Goal: Obtain resource: Download file/media

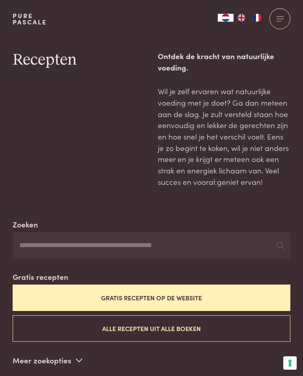
click at [133, 295] on button "Gratis recepten op de website" at bounding box center [152, 298] width 278 height 26
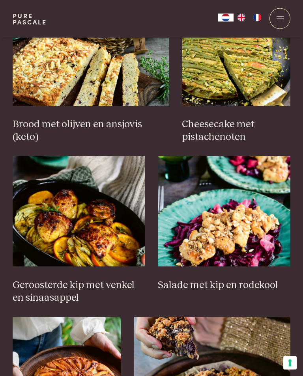
scroll to position [718, 0]
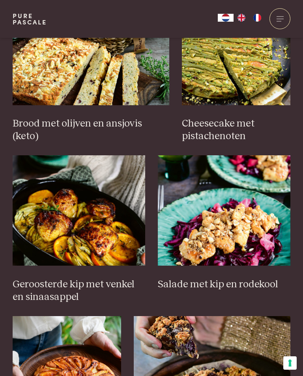
click at [56, 286] on h3 "Geroosterde kip met venkel en sinaasappel" at bounding box center [79, 290] width 133 height 25
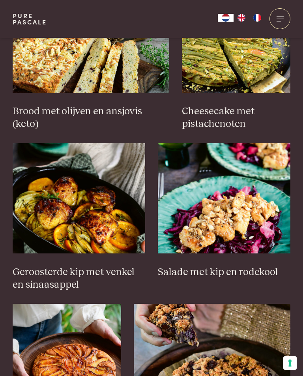
scroll to position [68, 0]
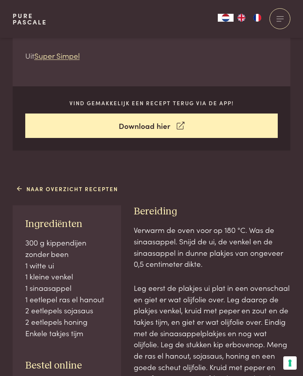
scroll to position [260, 0]
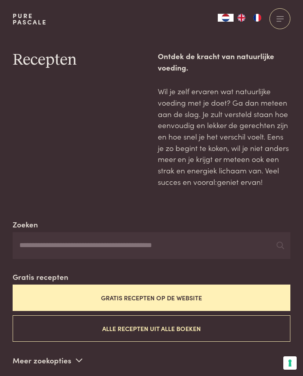
click at [141, 295] on button "Gratis recepten op de website" at bounding box center [152, 298] width 278 height 26
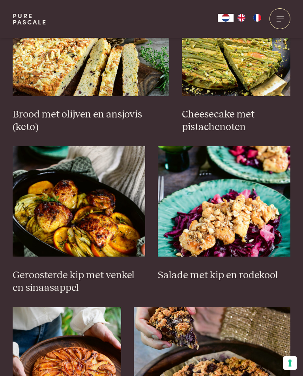
scroll to position [745, 0]
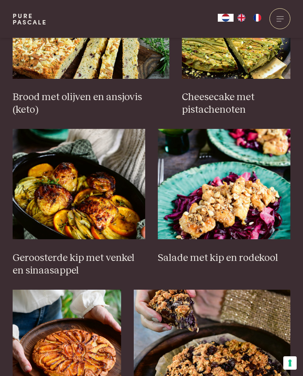
click at [52, 252] on h3 "Geroosterde kip met venkel en sinaasappel" at bounding box center [79, 264] width 133 height 25
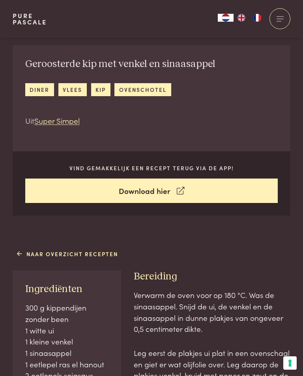
scroll to position [191, 0]
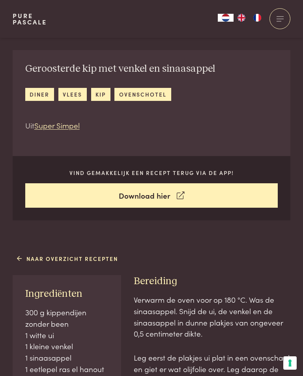
click at [145, 191] on link "Download hier" at bounding box center [151, 195] width 253 height 25
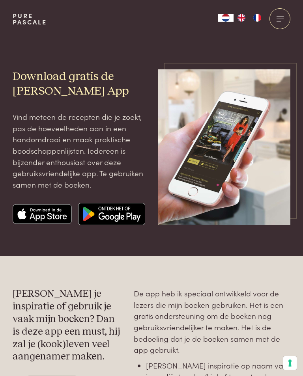
click at [41, 213] on img at bounding box center [42, 214] width 59 height 22
